Goal: Use online tool/utility: Utilize a website feature to perform a specific function

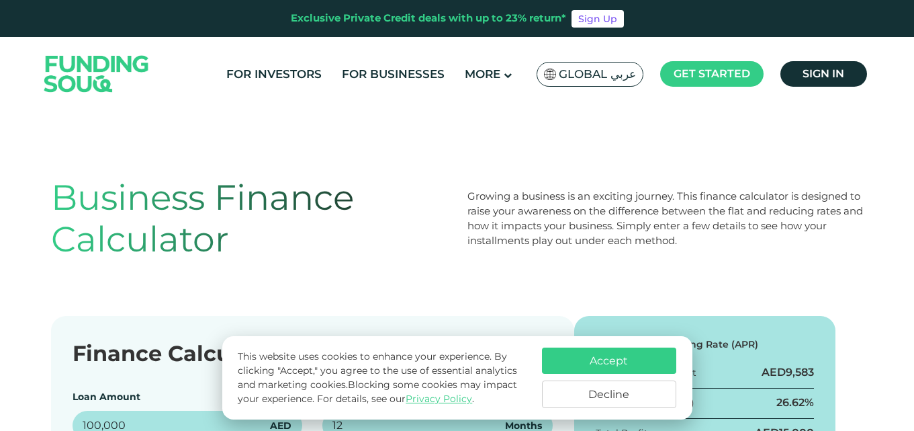
click at [568, 361] on button "Accept" at bounding box center [609, 360] width 134 height 26
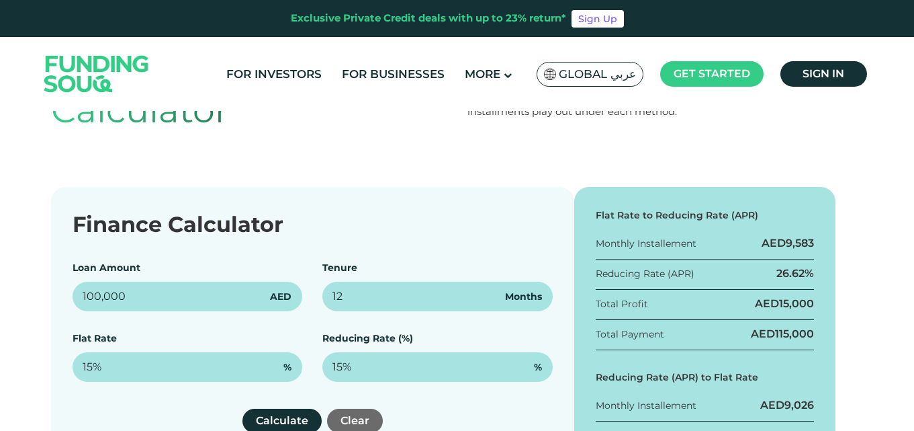
scroll to position [161, 0]
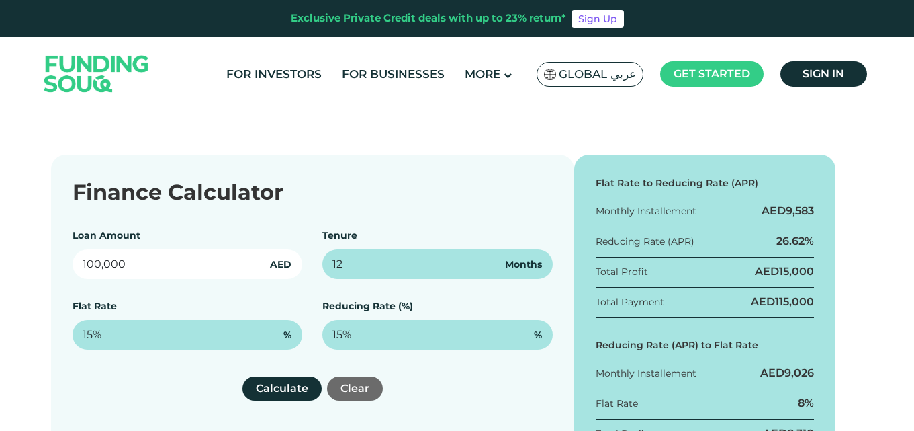
drag, startPoint x: 126, startPoint y: 263, endPoint x: 0, endPoint y: 262, distance: 126.3
click at [0, 262] on div "Finance Calculator Loan Amount 100,000 AED Tenure 12 Months Flat Rate 15% % Red…" at bounding box center [457, 330] width 914 height 353
type input "750,000,000"
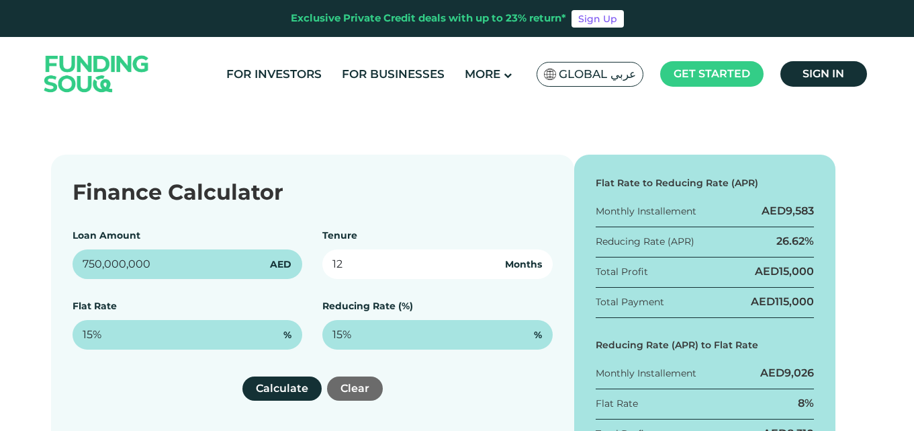
drag, startPoint x: 343, startPoint y: 263, endPoint x: 310, endPoint y: 259, distance: 33.9
click at [310, 259] on div "Loan Amount 750,000,000 AED Tenure 12 Months Flat Rate 15% % Reducing Rate (%) …" at bounding box center [313, 288] width 480 height 121
type input "60"
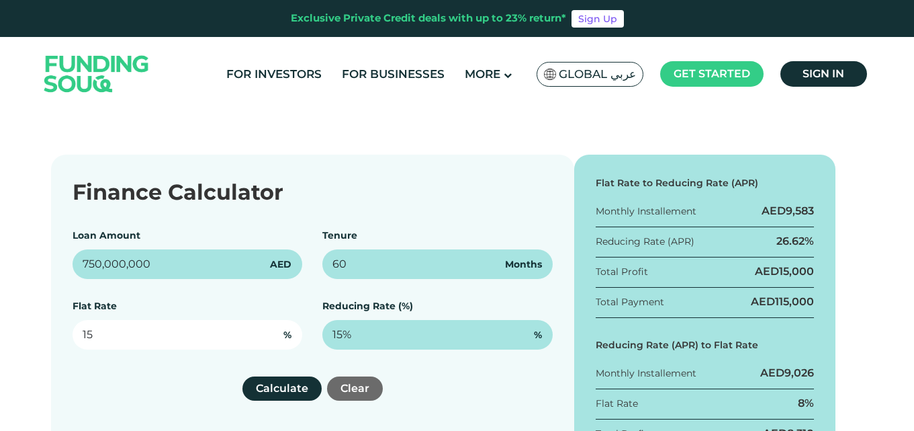
type input "1"
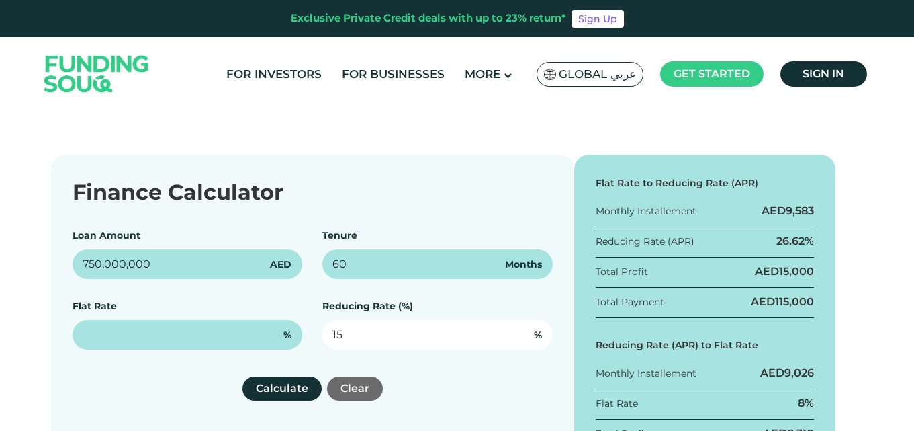
type input "1"
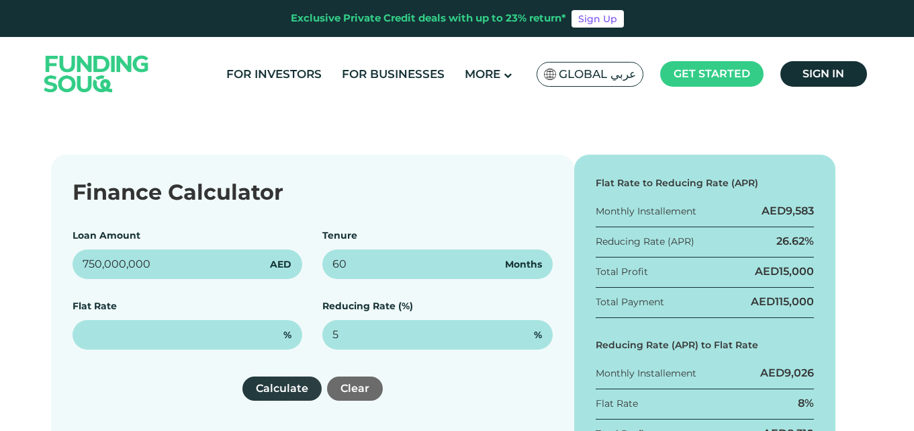
type input "5%"
click at [285, 380] on button "Calculate" at bounding box center [281, 388] width 79 height 24
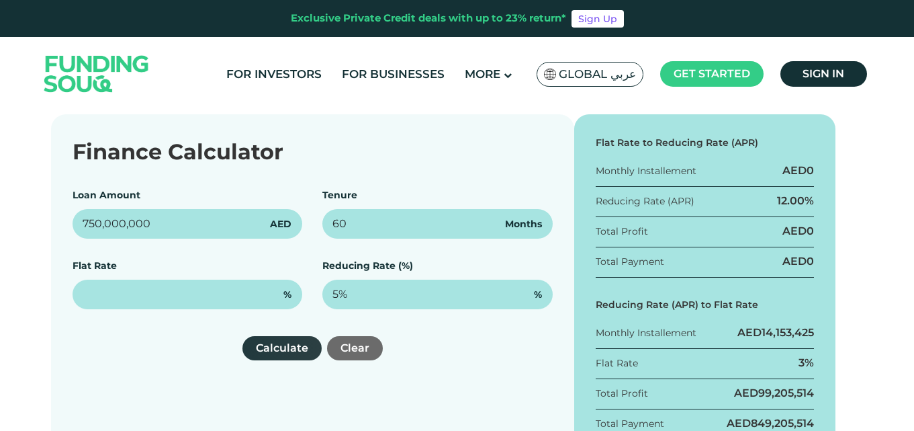
scroll to position [165, 0]
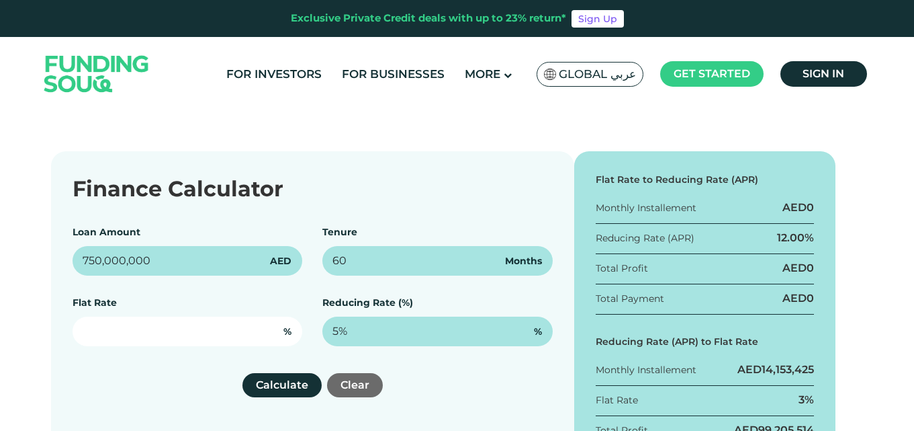
click at [133, 322] on input "text" at bounding box center [188, 331] width 230 height 30
click at [130, 321] on input "text" at bounding box center [188, 331] width 230 height 30
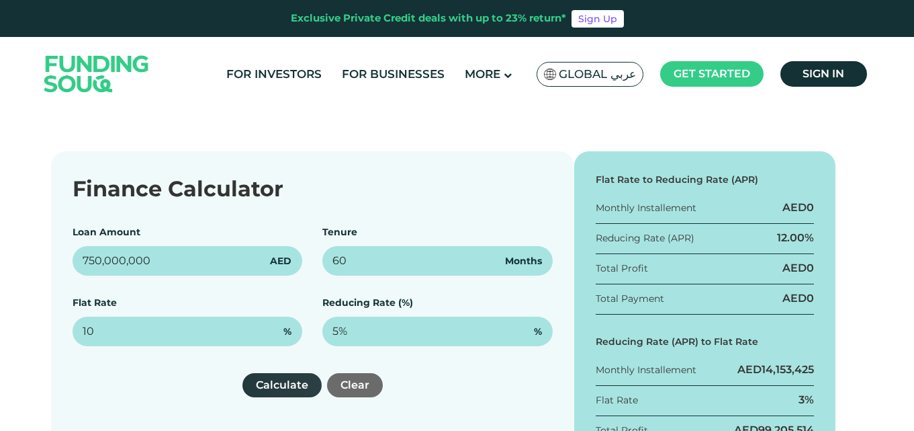
type input "10%"
click at [259, 377] on button "Calculate" at bounding box center [281, 385] width 79 height 24
click at [15, 71] on header "Exclusive Private Credit deals with up to 23% return* Sign Up For Investors For…" at bounding box center [457, 55] width 914 height 111
